Goal: Task Accomplishment & Management: Manage account settings

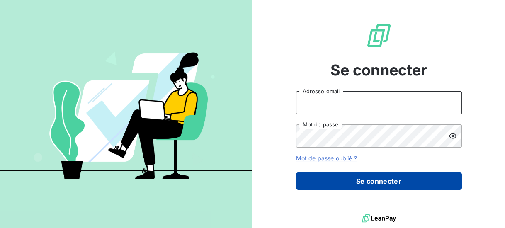
type input "[PERSON_NAME][EMAIL_ADDRESS][PERSON_NAME][DOMAIN_NAME]"
click at [382, 184] on button "Se connecter" at bounding box center [379, 180] width 166 height 17
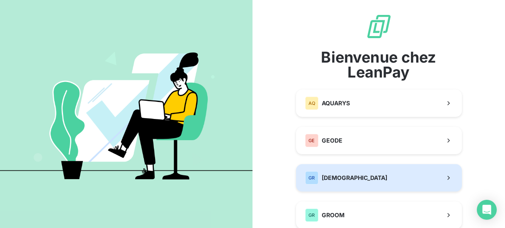
click at [371, 179] on button "GR GREENWISHES" at bounding box center [379, 177] width 166 height 27
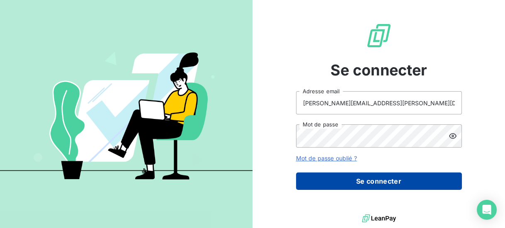
click at [350, 174] on button "Se connecter" at bounding box center [379, 180] width 166 height 17
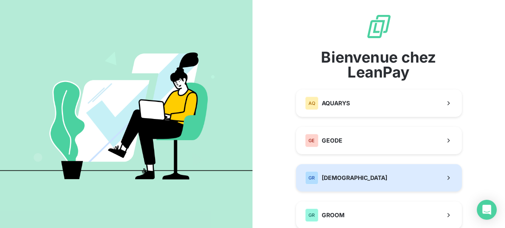
click at [353, 179] on span "[DEMOGRAPHIC_DATA]" at bounding box center [354, 178] width 65 height 8
